Goal: Task Accomplishment & Management: Manage account settings

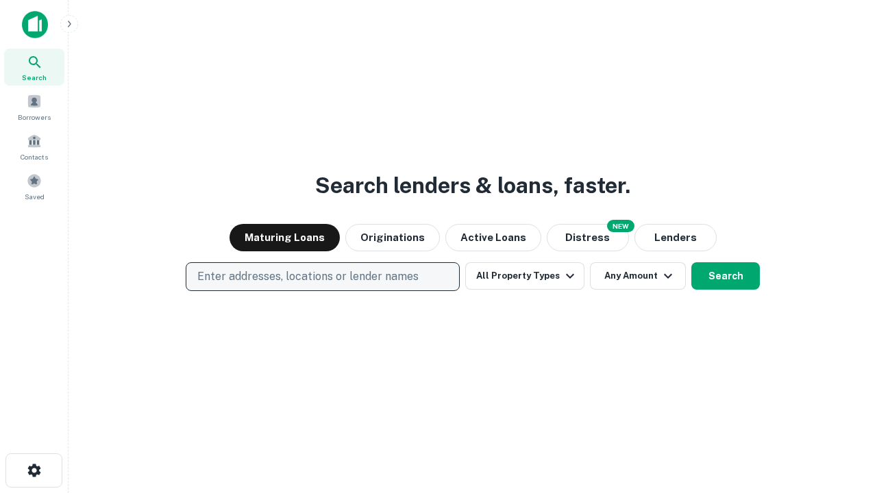
click at [322, 277] on p "Enter addresses, locations or lender names" at bounding box center [307, 277] width 221 height 16
type input "**********"
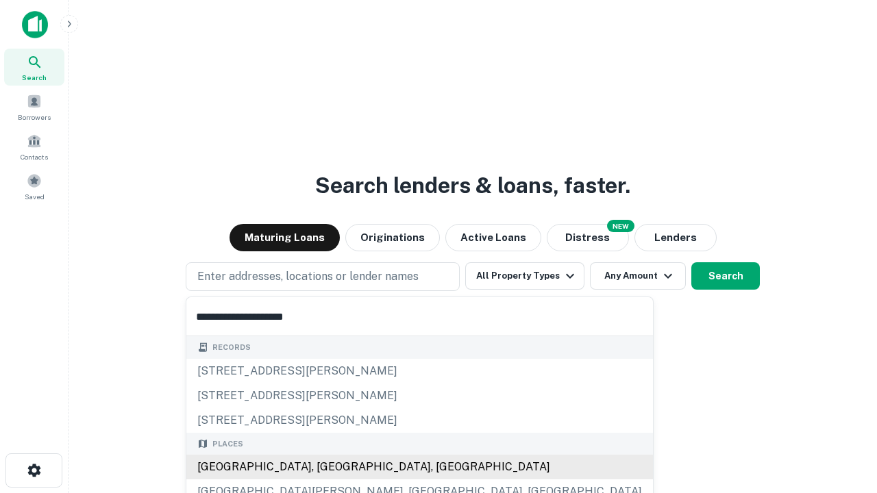
click at [328, 467] on div "[GEOGRAPHIC_DATA], [GEOGRAPHIC_DATA], [GEOGRAPHIC_DATA]" at bounding box center [419, 467] width 467 height 25
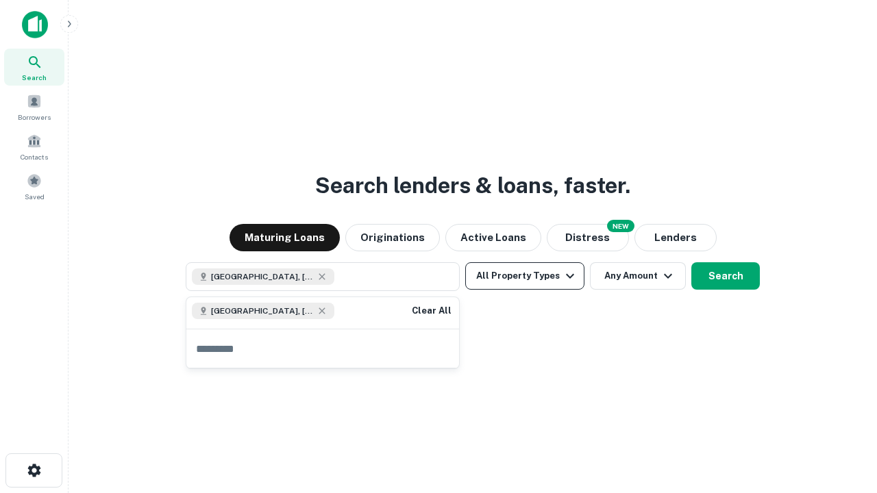
click at [525, 276] on button "All Property Types" at bounding box center [524, 275] width 119 height 27
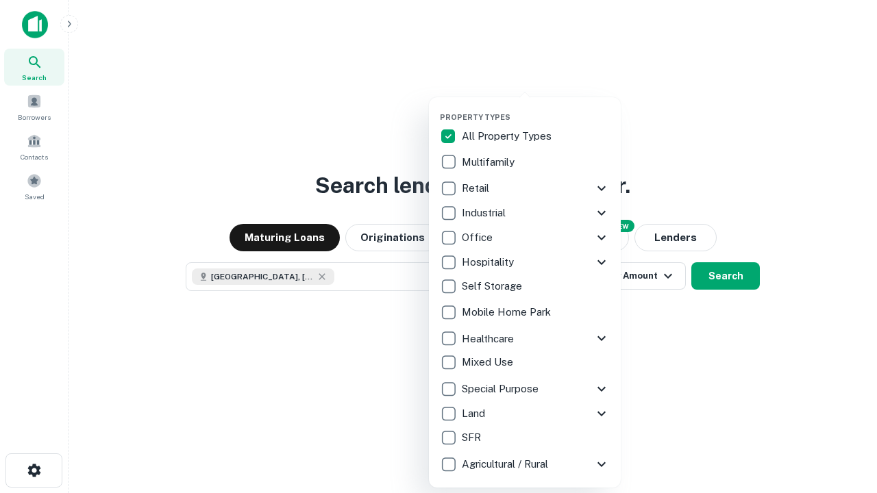
click at [536, 108] on button "button" at bounding box center [536, 108] width 192 height 1
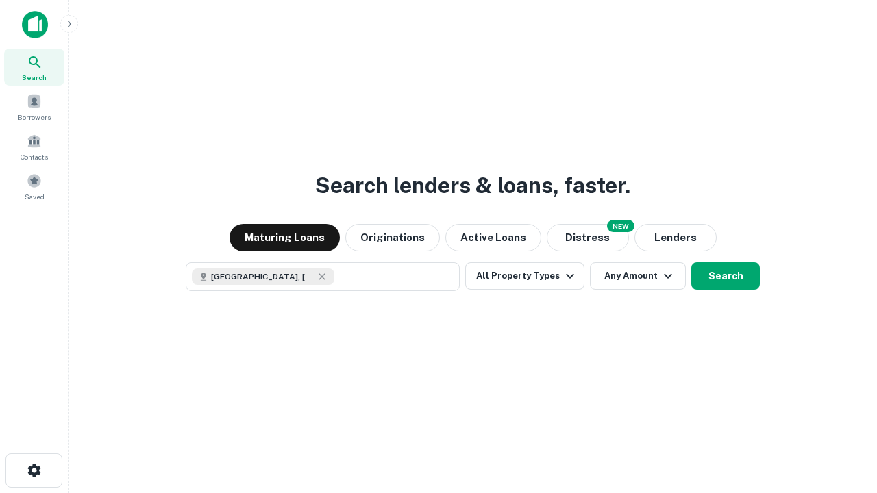
scroll to position [22, 0]
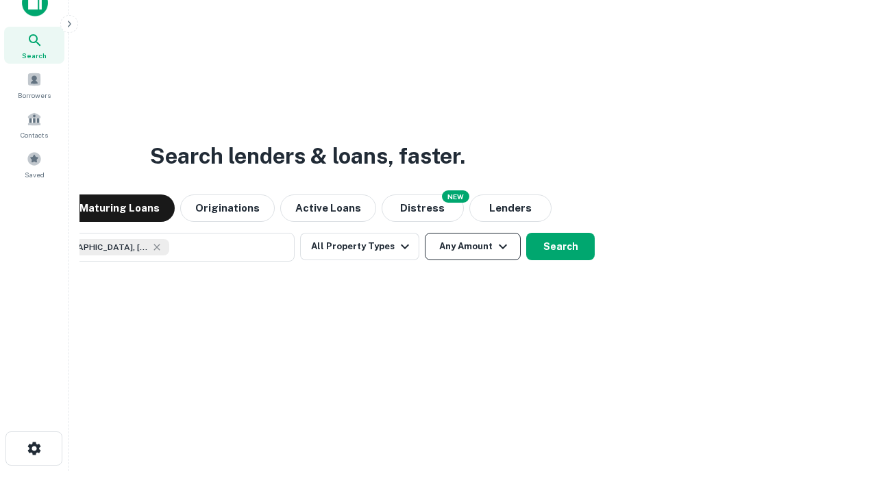
click at [425, 233] on button "Any Amount" at bounding box center [473, 246] width 96 height 27
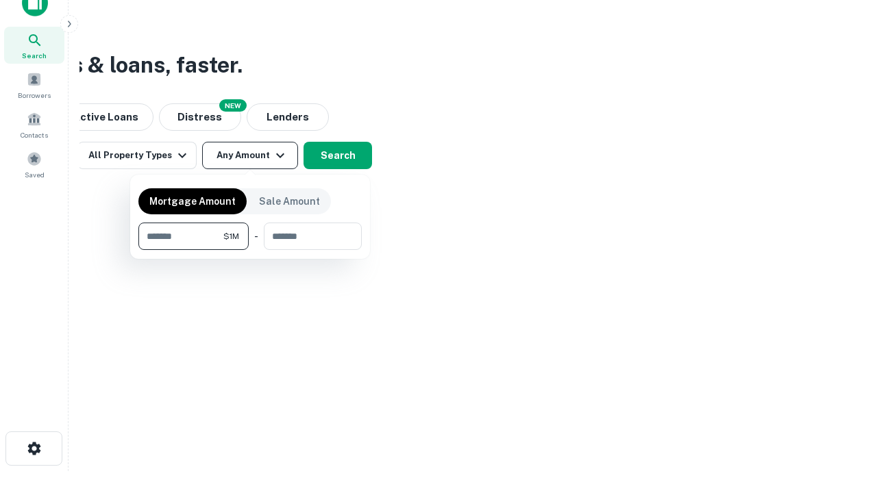
type input "*******"
click at [250, 250] on button "button" at bounding box center [249, 250] width 223 height 1
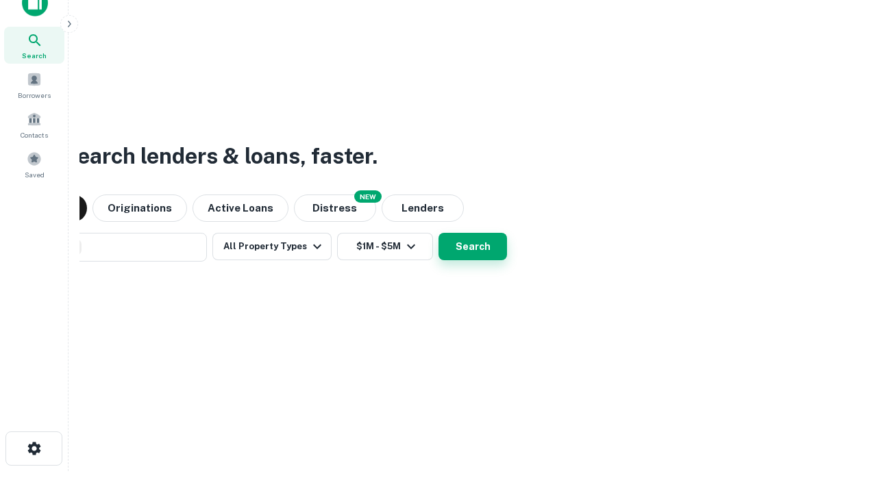
click at [439, 233] on button "Search" at bounding box center [473, 246] width 69 height 27
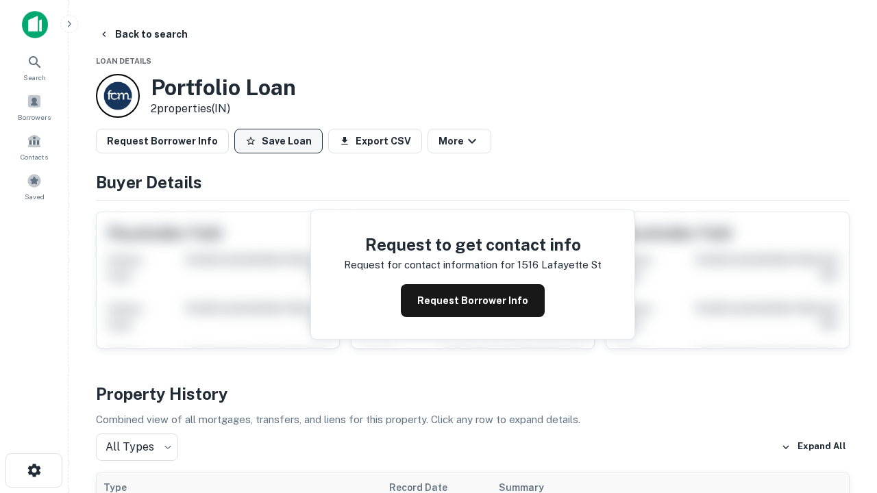
click at [278, 141] on button "Save Loan" at bounding box center [278, 141] width 88 height 25
click at [282, 141] on button "Loan Saved" at bounding box center [281, 141] width 95 height 25
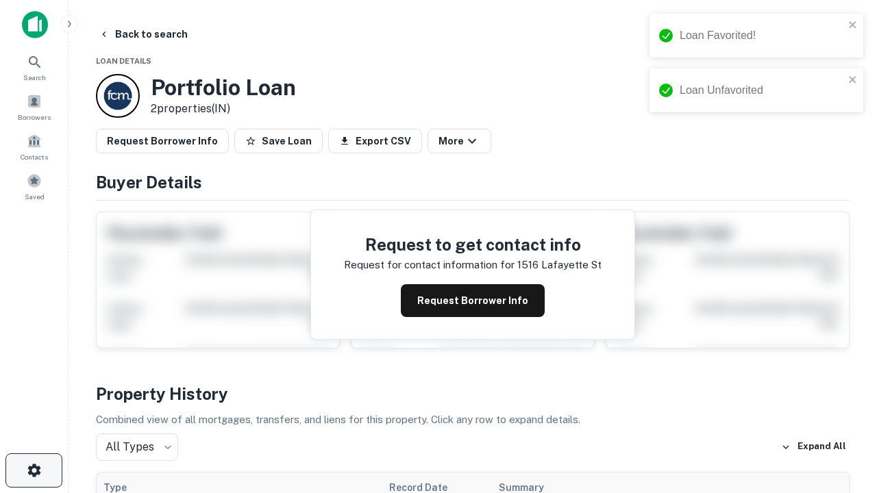
click at [34, 471] on icon "button" at bounding box center [34, 470] width 16 height 16
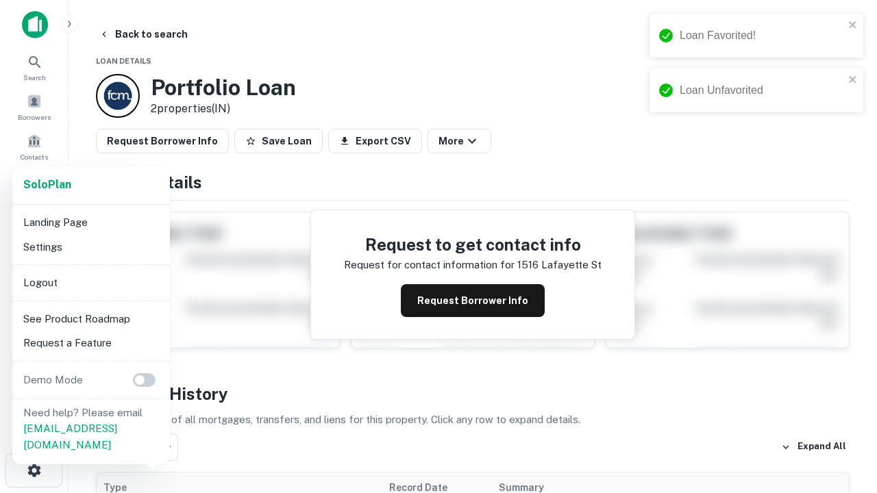
click at [90, 282] on li "Logout" at bounding box center [91, 283] width 147 height 25
